Goal: Information Seeking & Learning: Learn about a topic

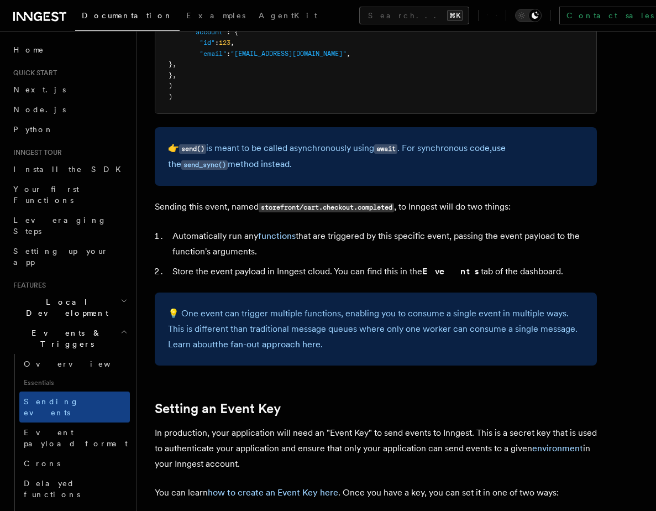
scroll to position [481, 0]
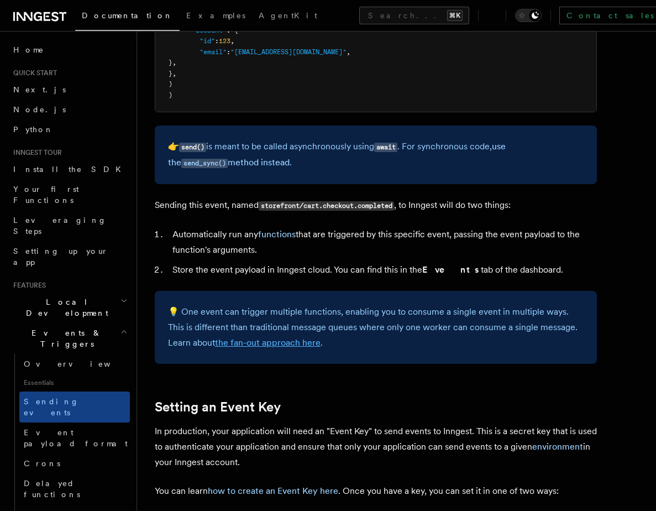
click at [288, 342] on link "the fan-out approach here" at bounding box center [268, 342] width 106 height 11
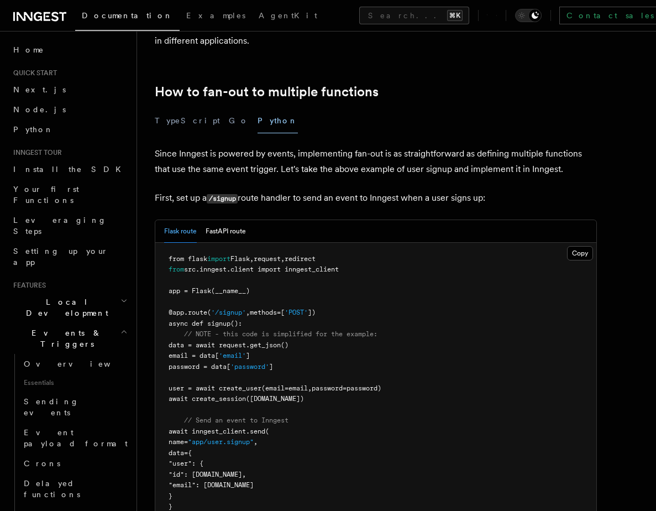
scroll to position [528, 0]
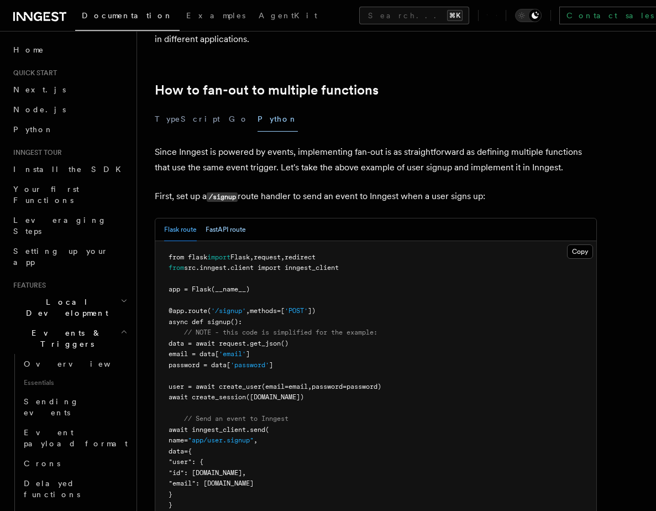
click at [225, 218] on button "FastAPI route" at bounding box center [226, 229] width 40 height 23
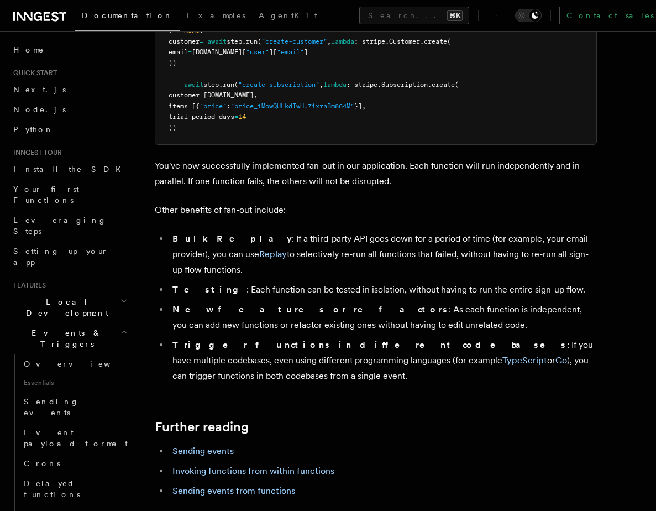
scroll to position [1373, 0]
click at [286, 245] on li "Bulk Replay : If a third-party API goes down for a period of time (for example,…" at bounding box center [383, 253] width 428 height 46
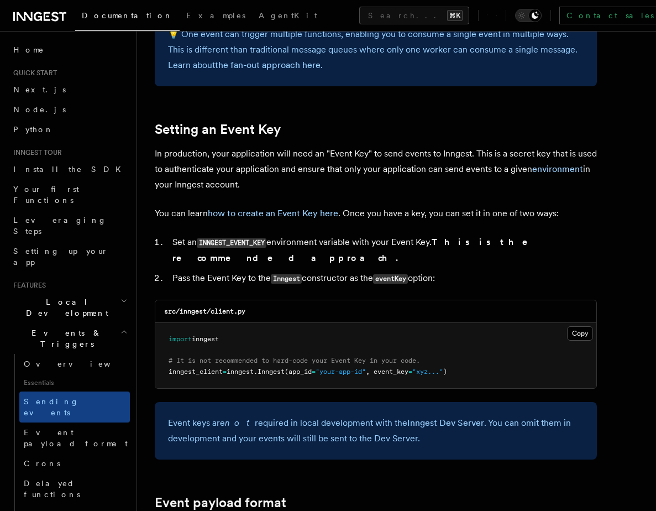
scroll to position [754, 0]
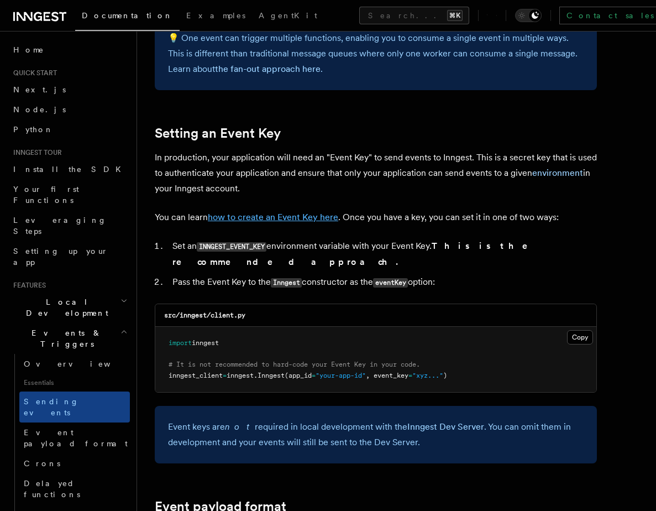
click at [282, 219] on link "how to create an Event Key here" at bounding box center [273, 217] width 130 height 11
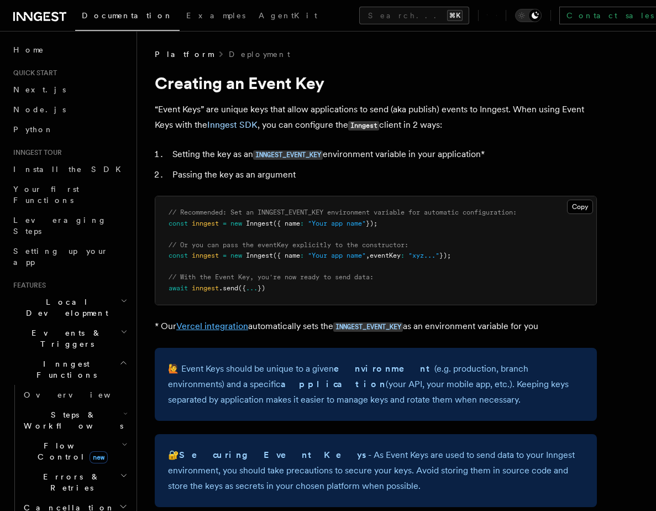
click at [230, 329] on link "Vercel integration" at bounding box center [212, 326] width 72 height 11
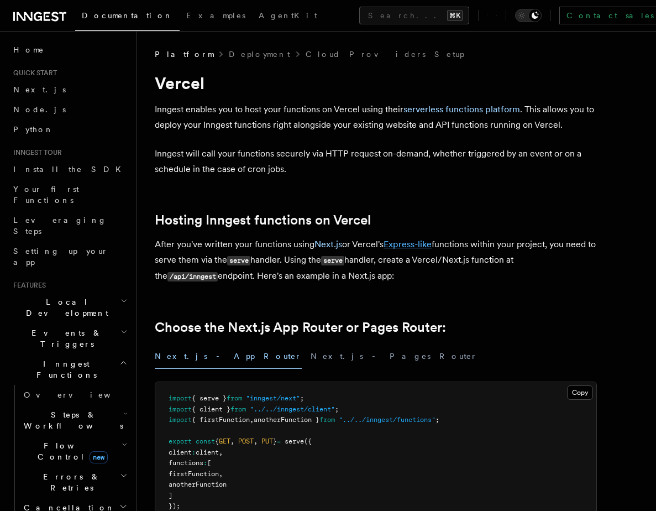
click at [414, 244] on link "Express-like" at bounding box center [408, 244] width 48 height 11
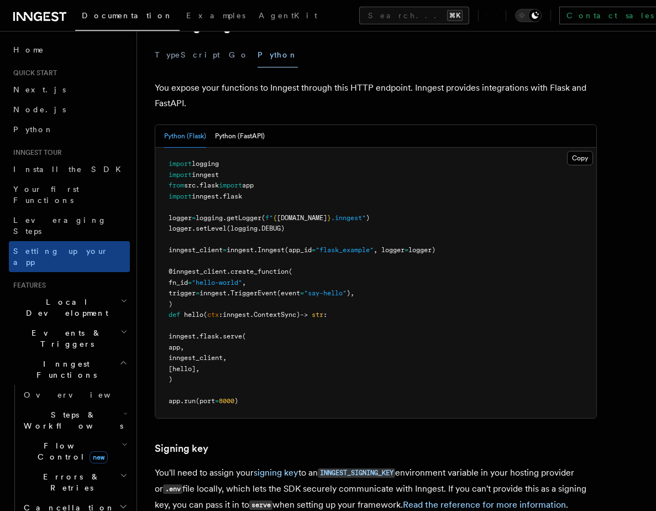
scroll to position [422, 0]
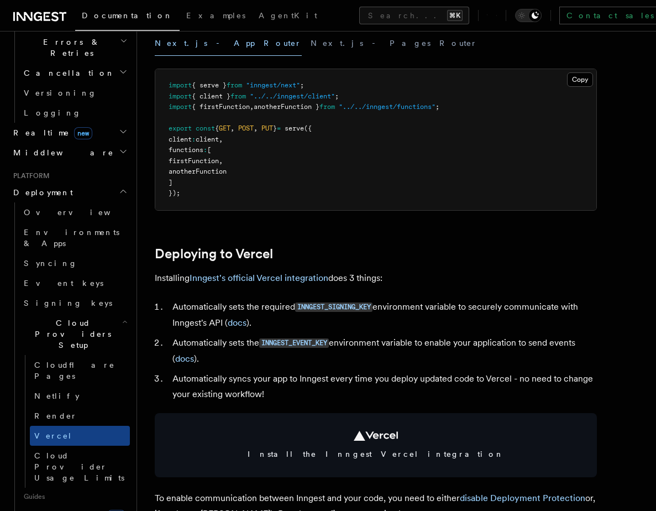
scroll to position [338, 0]
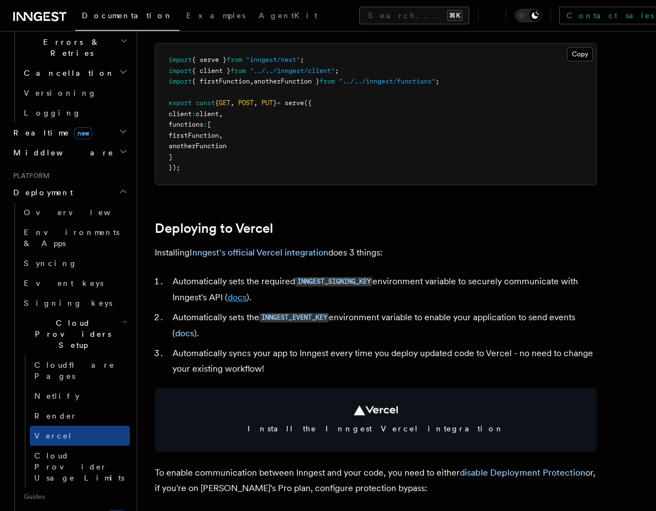
click at [240, 297] on link "docs" at bounding box center [237, 297] width 19 height 11
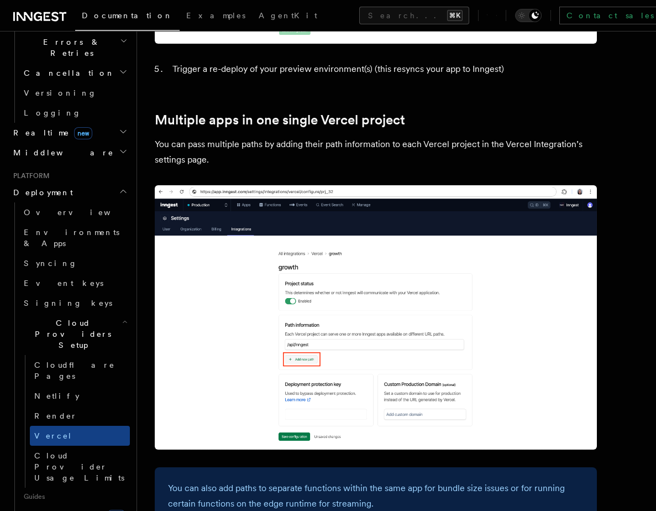
scroll to position [1515, 0]
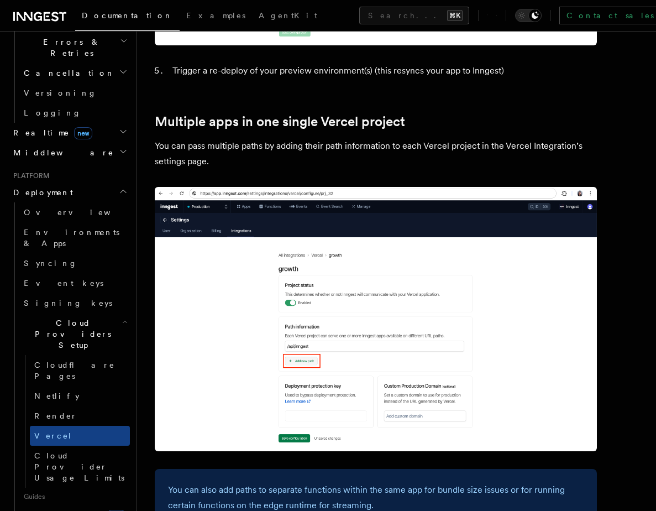
click at [244, 138] on p "You can pass multiple paths by adding their path information to each Vercel pro…" at bounding box center [376, 153] width 442 height 31
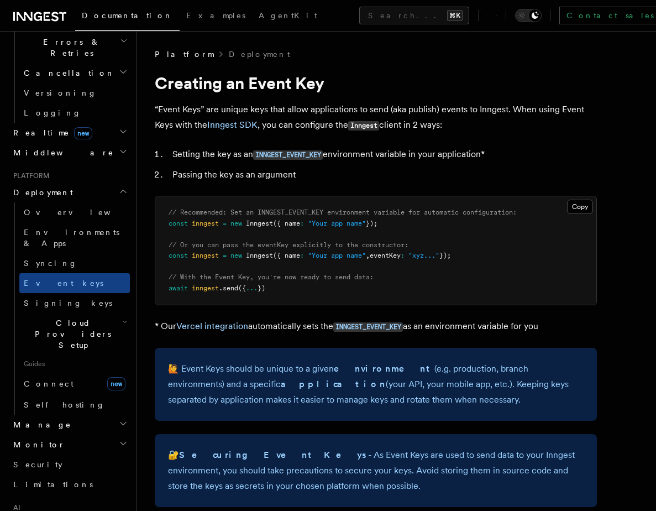
scroll to position [749, 0]
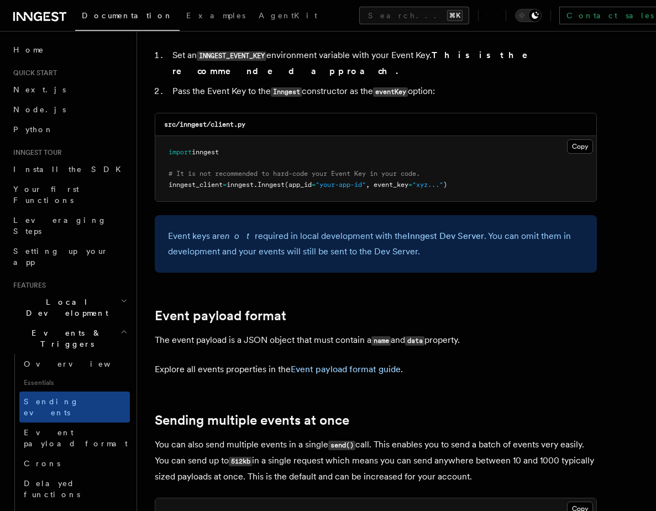
scroll to position [975, 0]
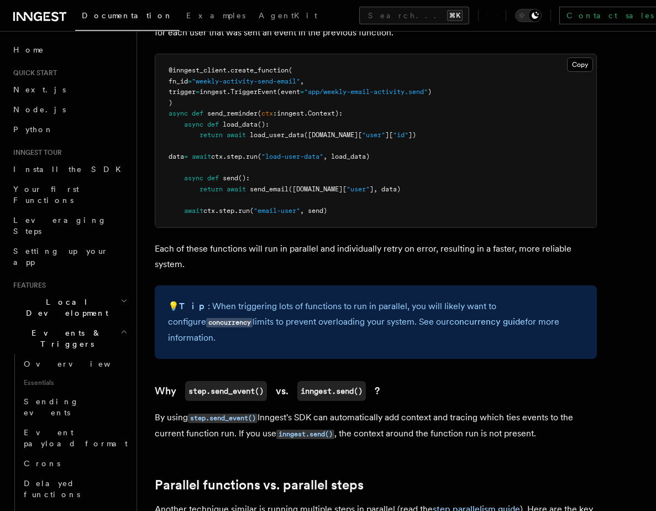
scroll to position [910, 0]
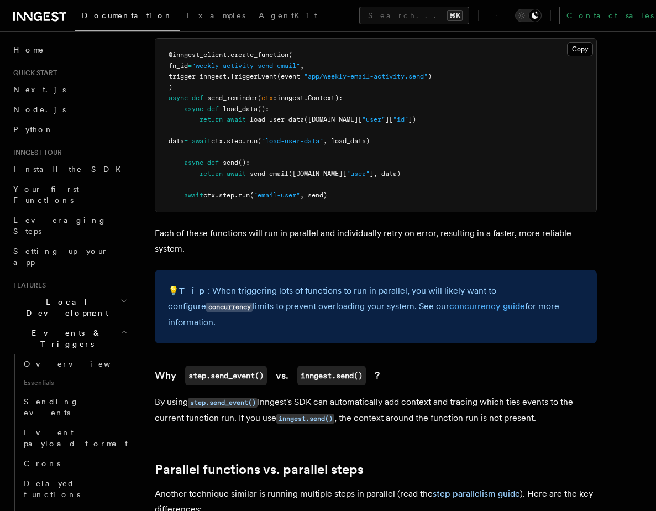
click at [449, 310] on link "concurrency guide" at bounding box center [487, 306] width 76 height 11
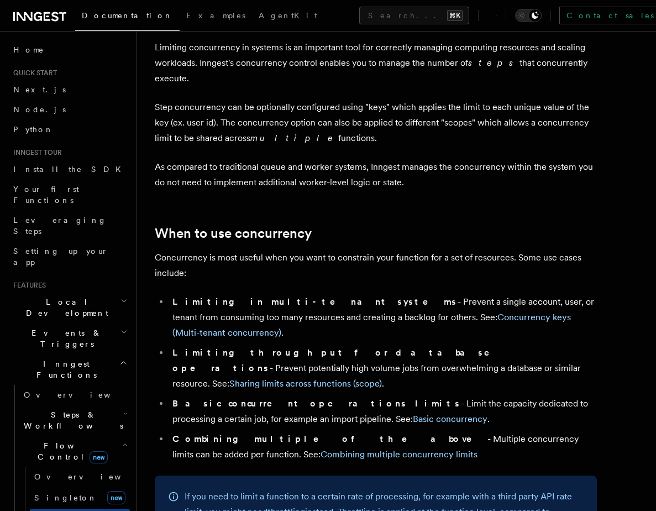
scroll to position [62, 0]
click at [354, 377] on link "Sharing limits across functions (scope)" at bounding box center [305, 382] width 153 height 11
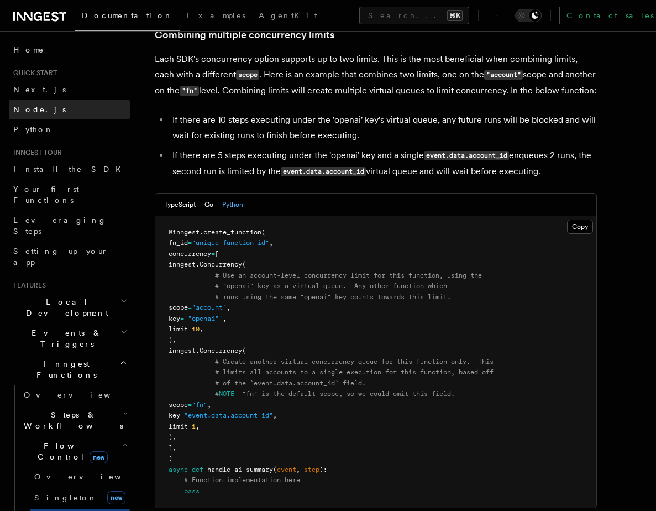
scroll to position [1716, 0]
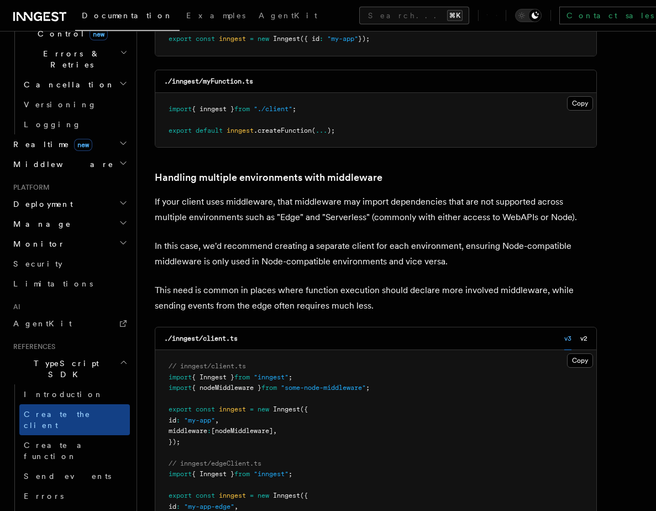
scroll to position [466, 0]
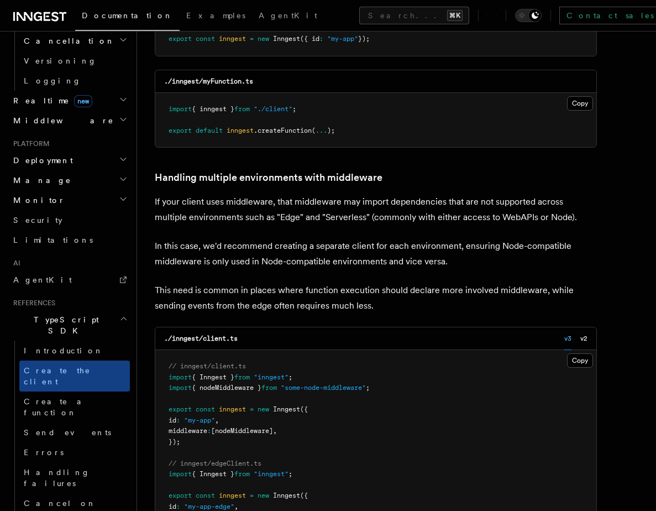
click at [54, 314] on span "TypeScript SDK" at bounding box center [64, 325] width 111 height 22
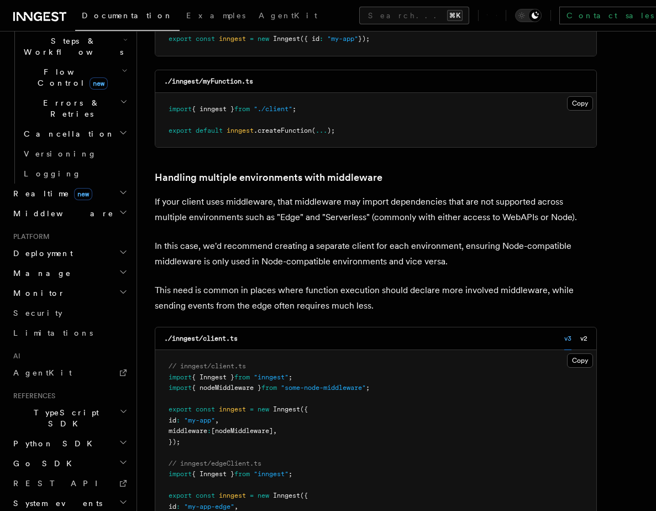
click at [43, 438] on span "Python SDK" at bounding box center [54, 443] width 90 height 11
click at [43, 459] on span "Introduction" at bounding box center [64, 463] width 80 height 9
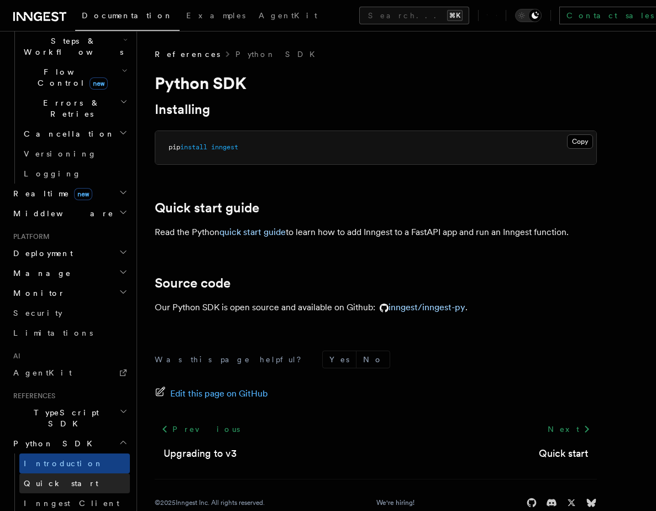
click at [51, 479] on span "Quick start" at bounding box center [61, 483] width 75 height 9
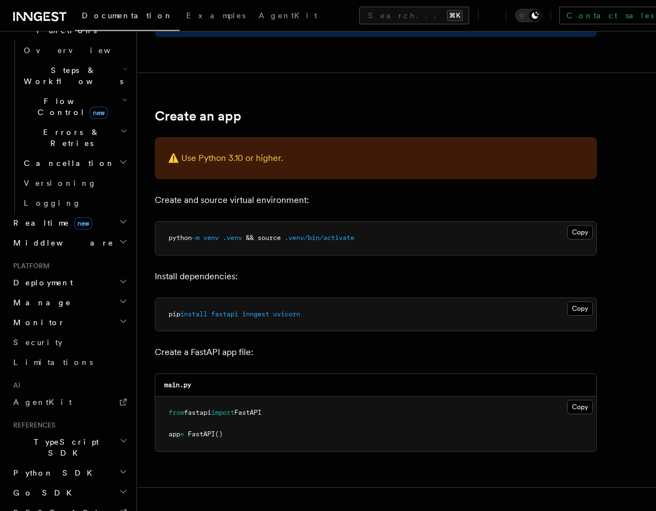
scroll to position [342, 0]
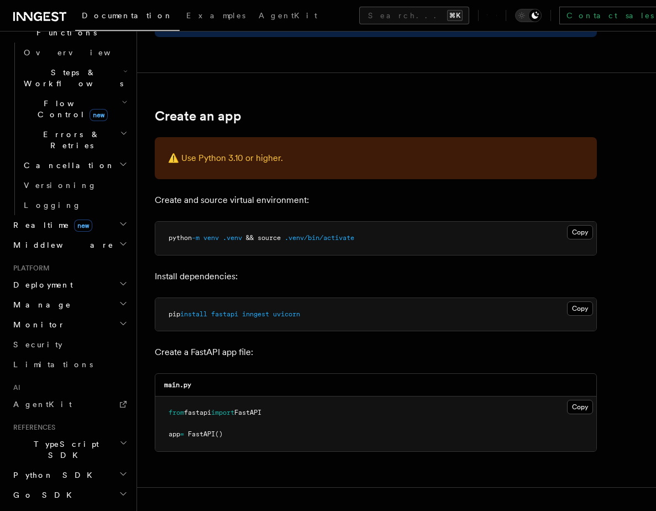
click at [51, 469] on span "Python SDK" at bounding box center [54, 474] width 90 height 11
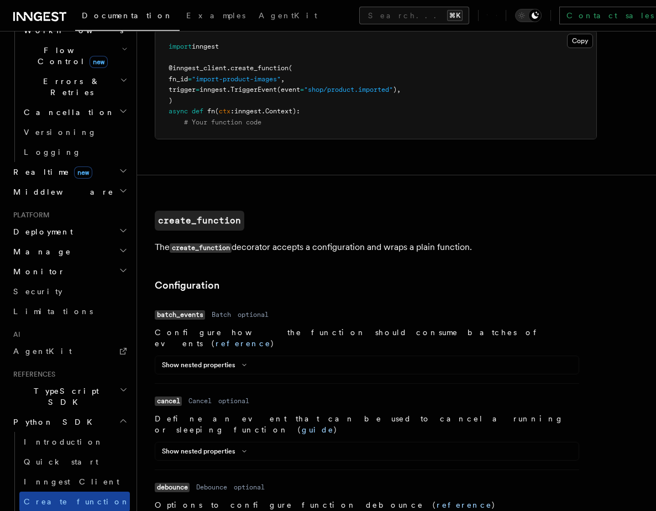
scroll to position [442, 0]
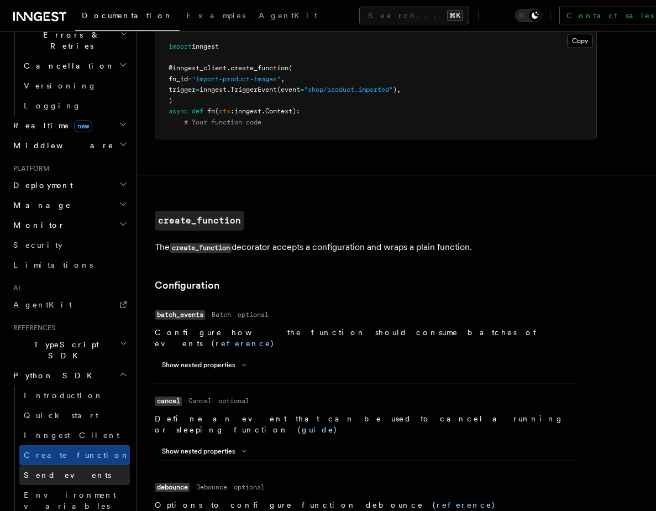
click at [59, 470] on span "Send events" at bounding box center [67, 474] width 87 height 9
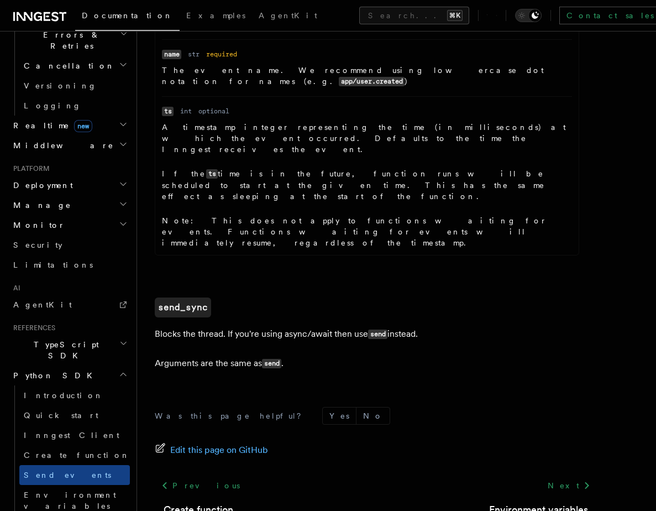
scroll to position [701, 0]
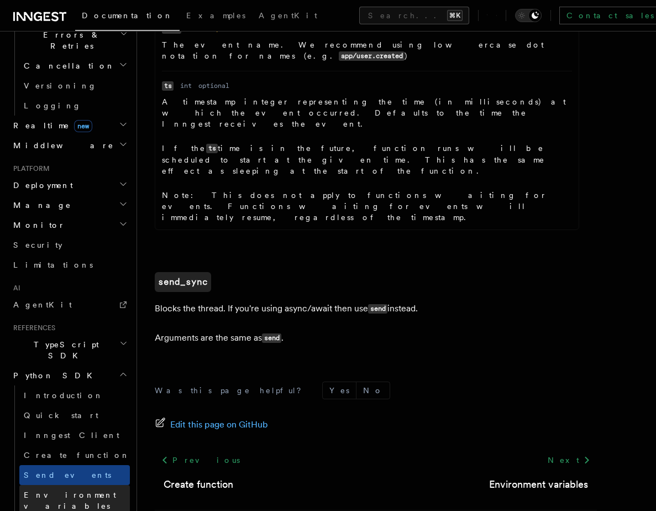
click at [35, 490] on span "Environment variables" at bounding box center [70, 500] width 92 height 20
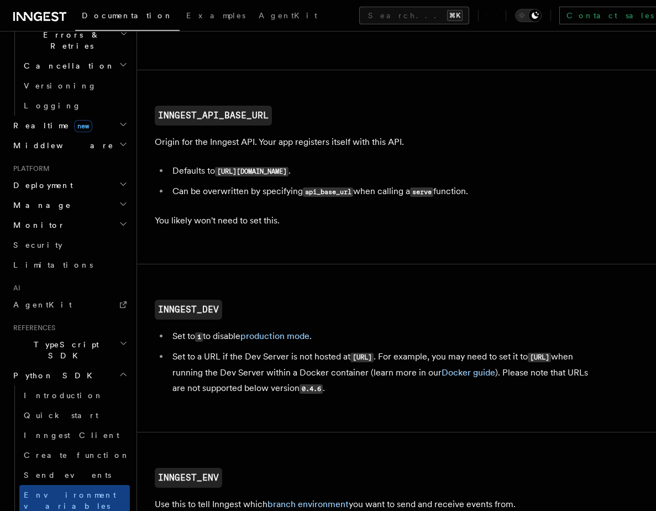
scroll to position [82, 0]
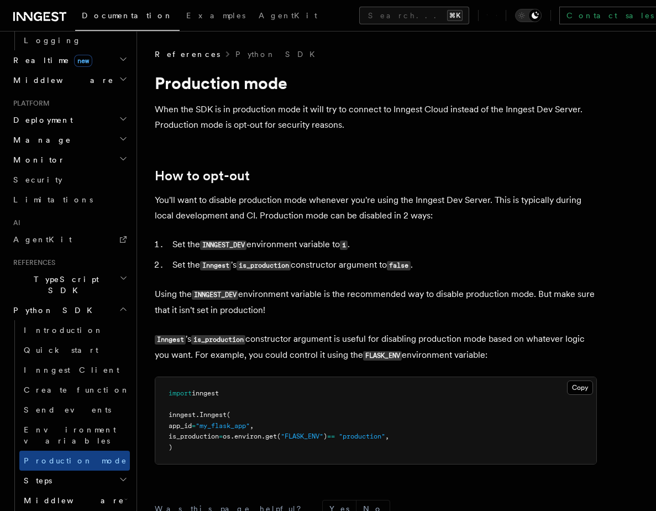
scroll to position [510, 0]
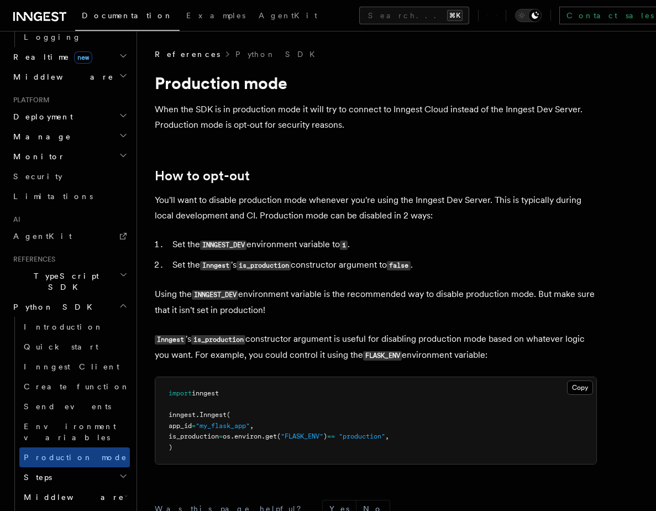
click at [64, 467] on h2 "Steps" at bounding box center [74, 477] width 111 height 20
click at [55, 487] on link "invoke" at bounding box center [80, 497] width 100 height 20
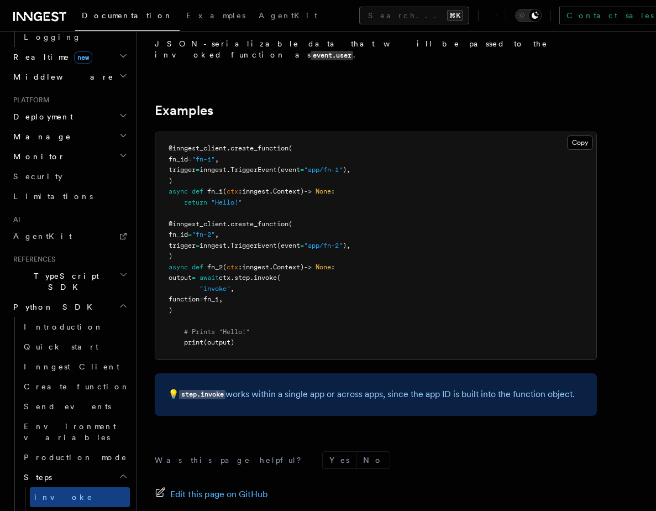
scroll to position [350, 0]
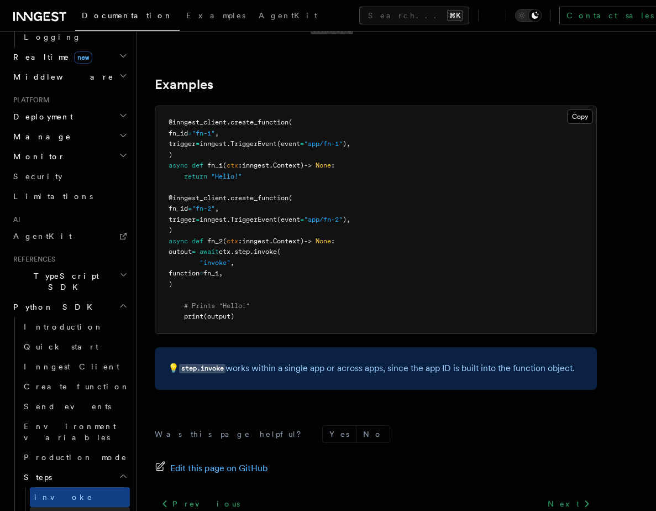
click at [55, 510] on span "invoke_by_id" at bounding box center [98, 516] width 129 height 9
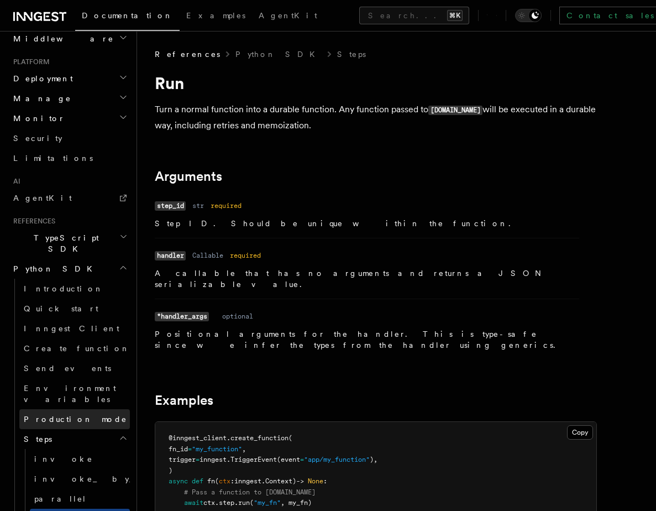
scroll to position [567, 0]
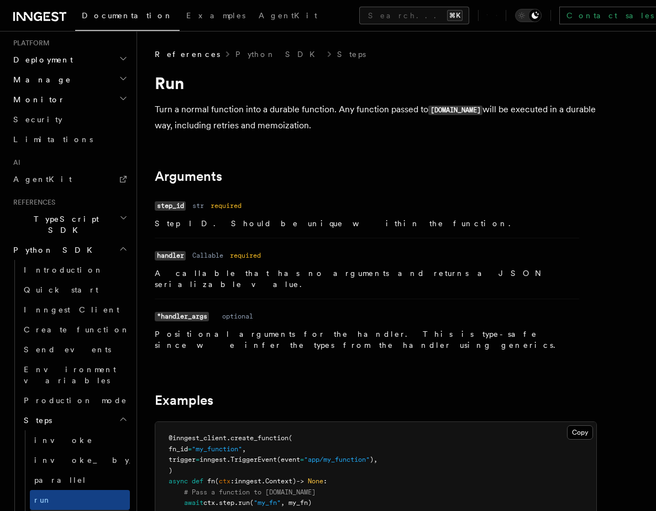
click at [44, 510] on span "send_event" at bounding box center [77, 519] width 86 height 9
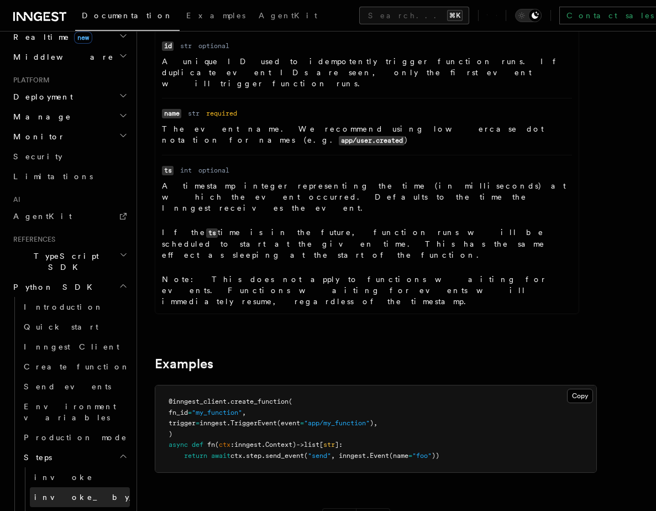
scroll to position [526, 0]
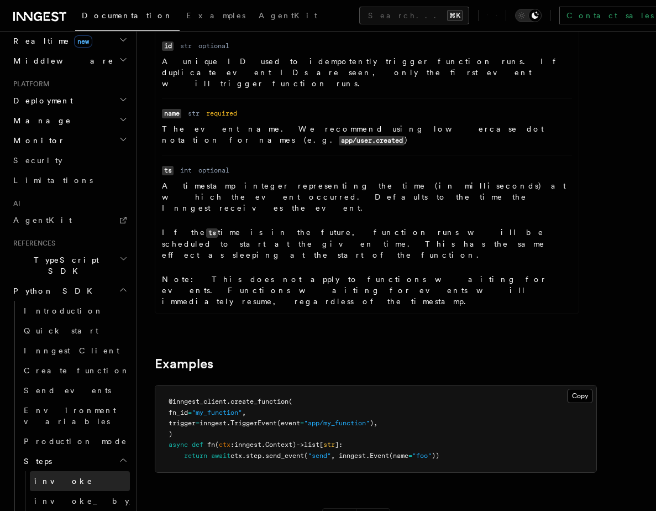
click at [43, 476] on span "invoke" at bounding box center [63, 480] width 59 height 9
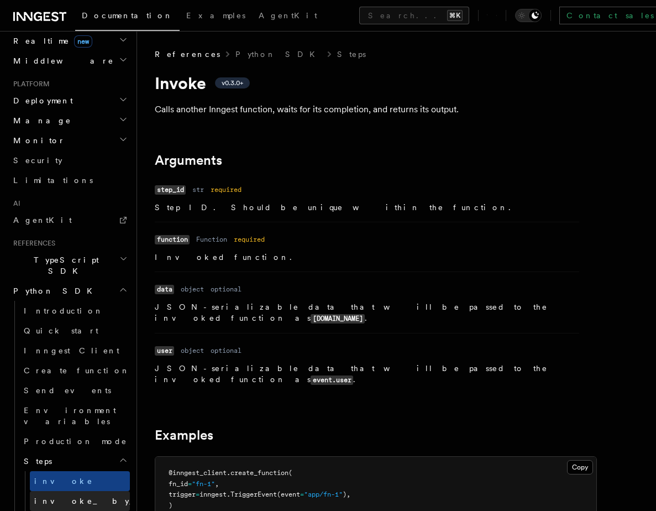
click at [65, 496] on span "invoke_by_id" at bounding box center [98, 500] width 129 height 9
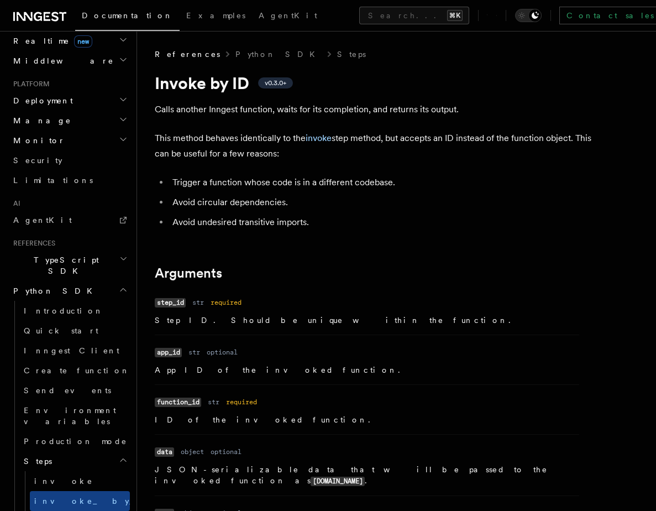
click at [59, 510] on span "parallel" at bounding box center [60, 520] width 53 height 9
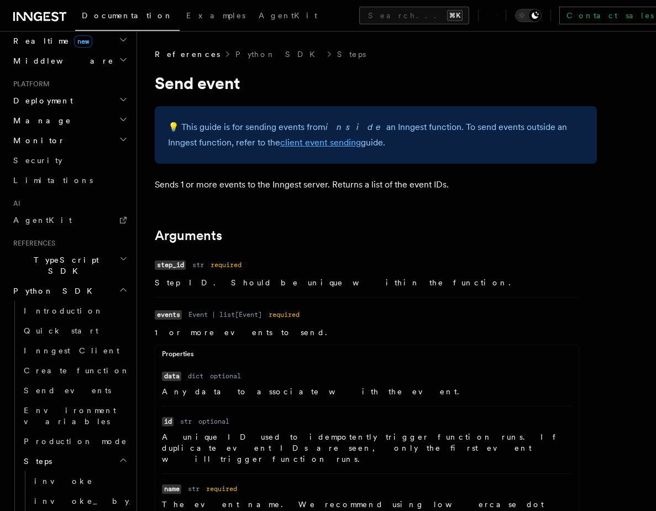
click at [302, 145] on link "client event sending" at bounding box center [320, 142] width 81 height 11
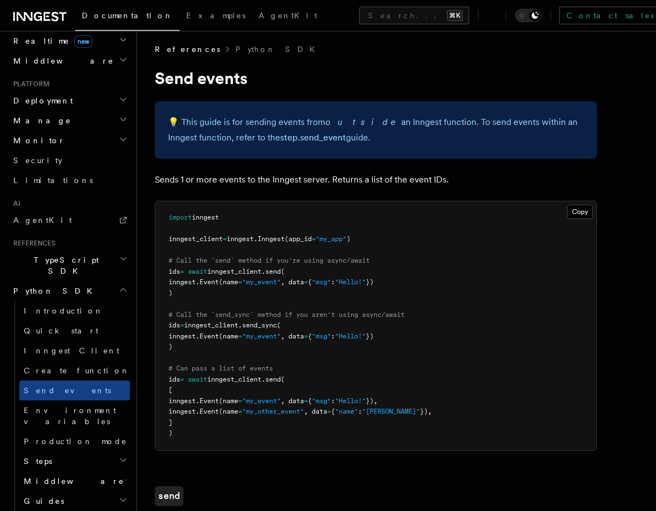
scroll to position [4, 0]
click at [583, 217] on button "Copy Copied" at bounding box center [580, 212] width 26 height 14
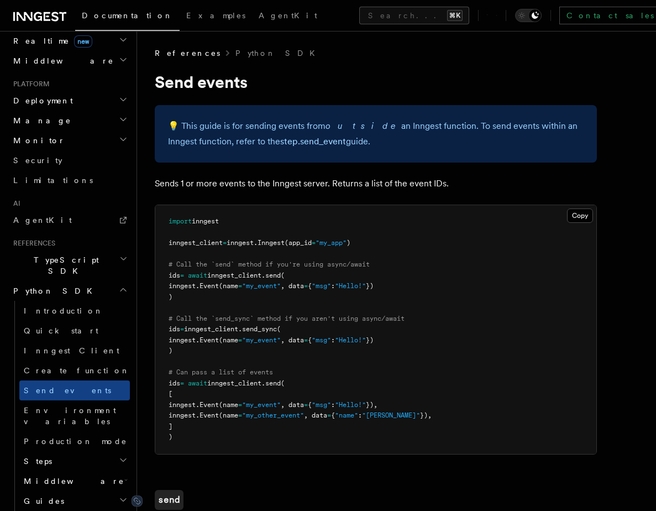
scroll to position [0, 0]
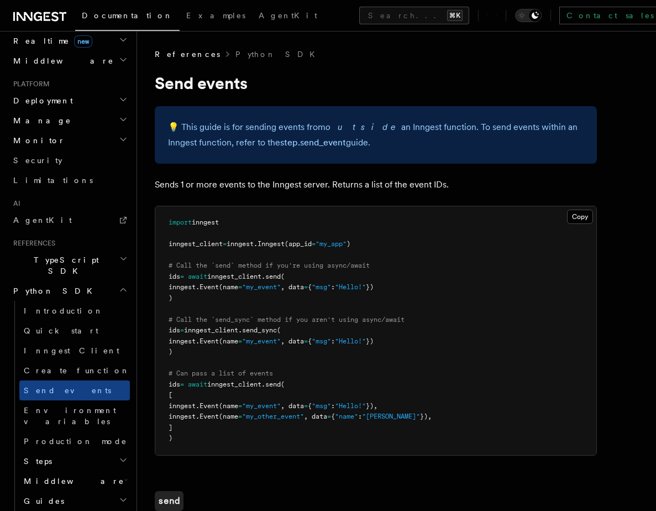
click at [58, 254] on span "TypeScript SDK" at bounding box center [64, 265] width 111 height 22
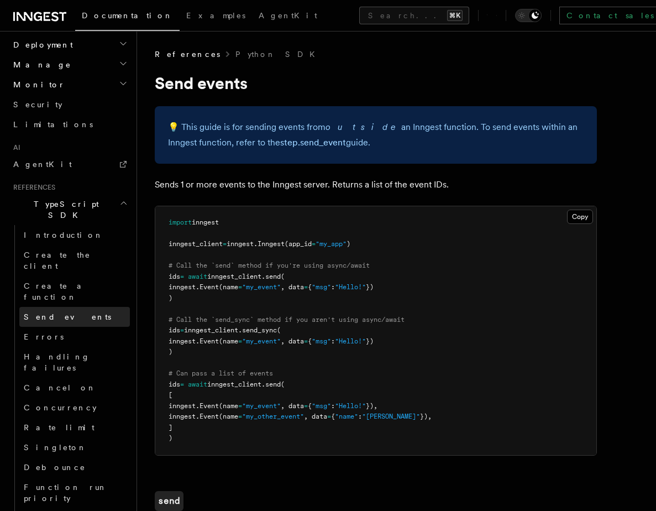
scroll to position [573, 0]
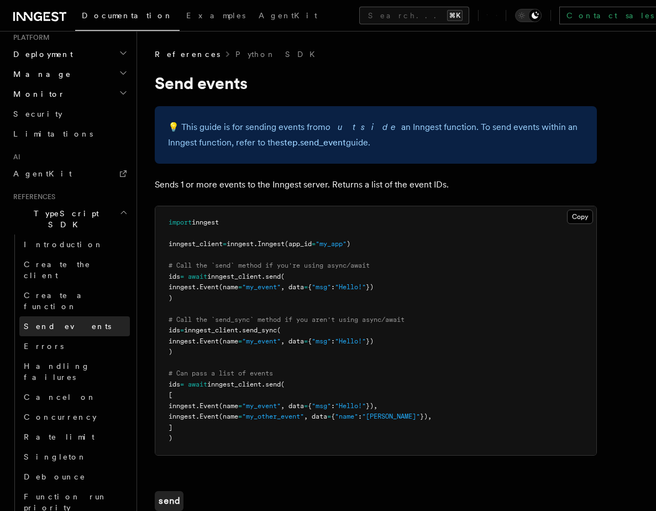
click at [43, 322] on span "Send events" at bounding box center [67, 326] width 87 height 9
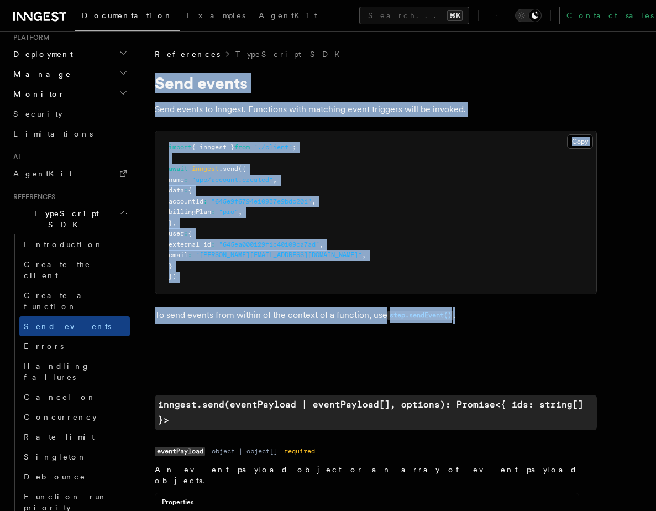
drag, startPoint x: 489, startPoint y: 322, endPoint x: 146, endPoint y: 85, distance: 416.2
copy article "Send events Send events to Inngest. Functions with matching event triggers will…"
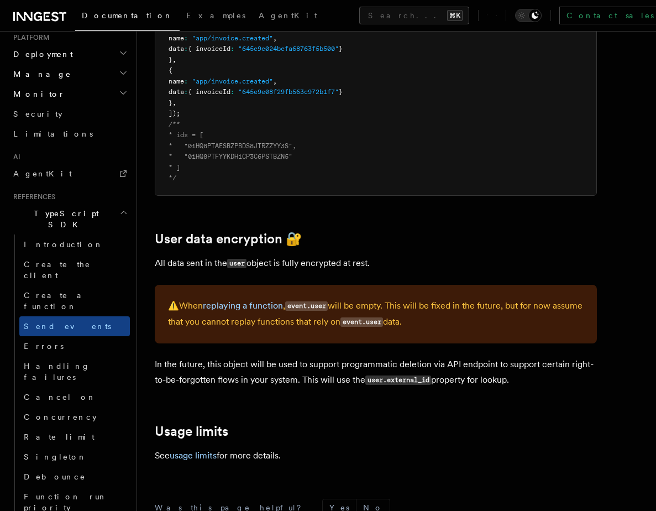
scroll to position [1749, 0]
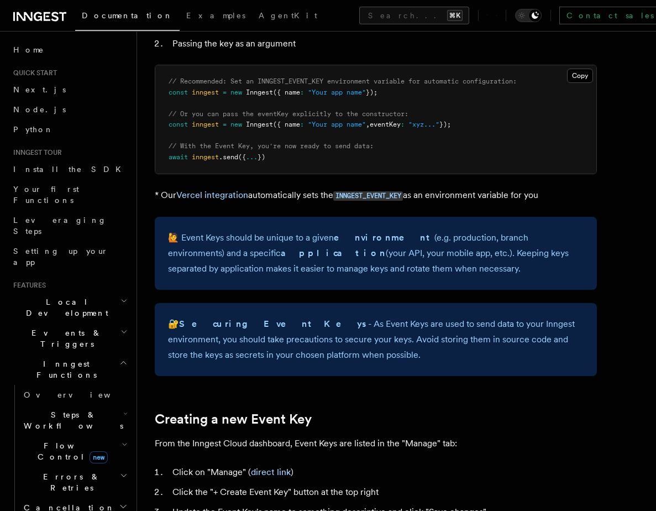
scroll to position [133, 0]
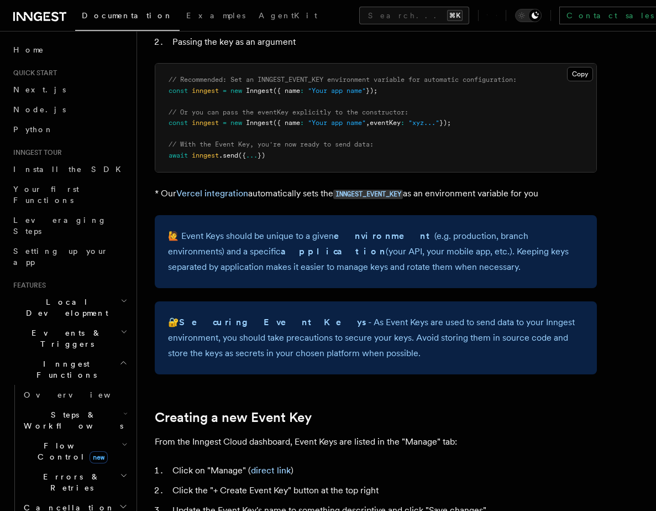
click at [147, 198] on div "Platform Deployment Creating an Event Key “Event Keys” are unique keys that all…" at bounding box center [396, 498] width 519 height 1262
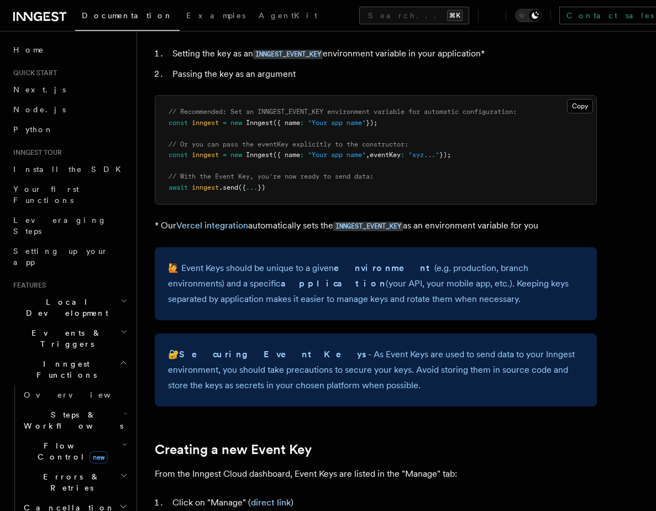
scroll to position [102, 0]
